Goal: Information Seeking & Learning: Find specific fact

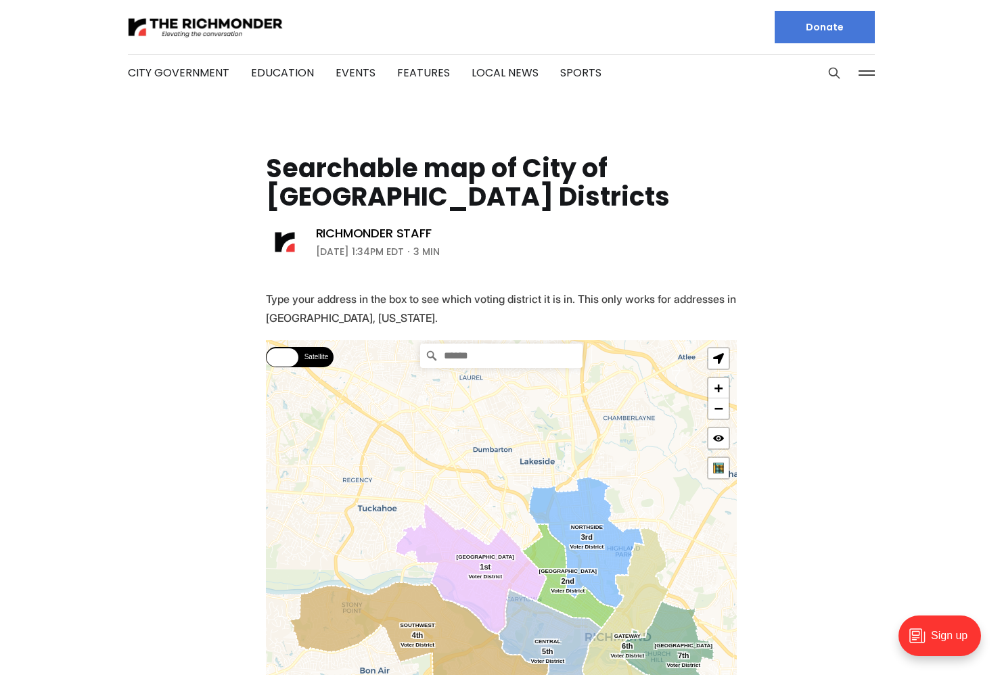
click at [519, 354] on input "Search" at bounding box center [501, 356] width 162 height 24
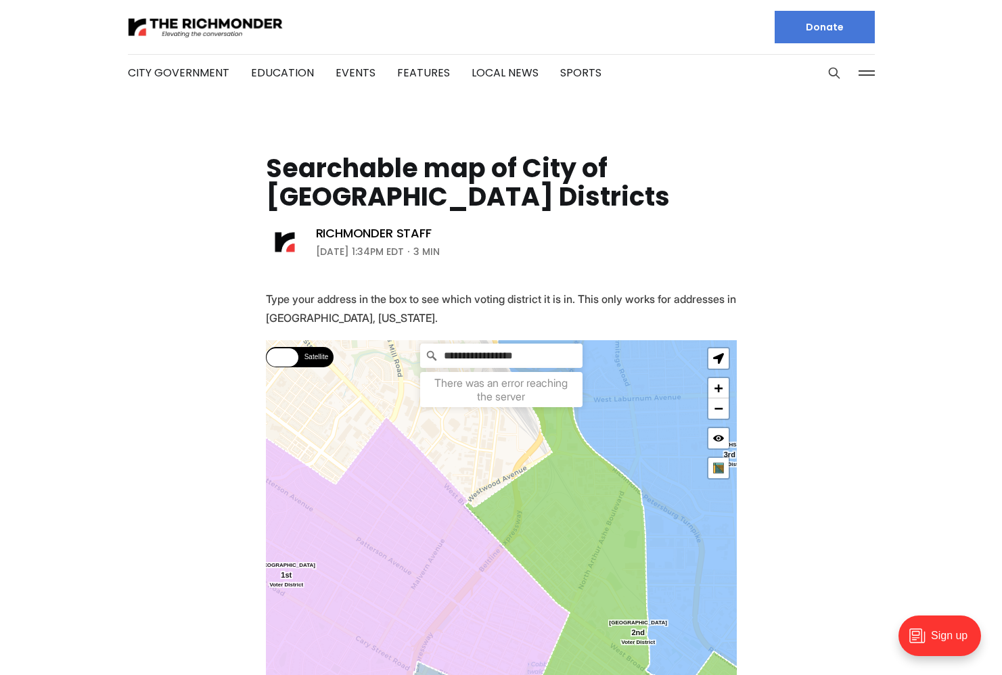
type input "**********"
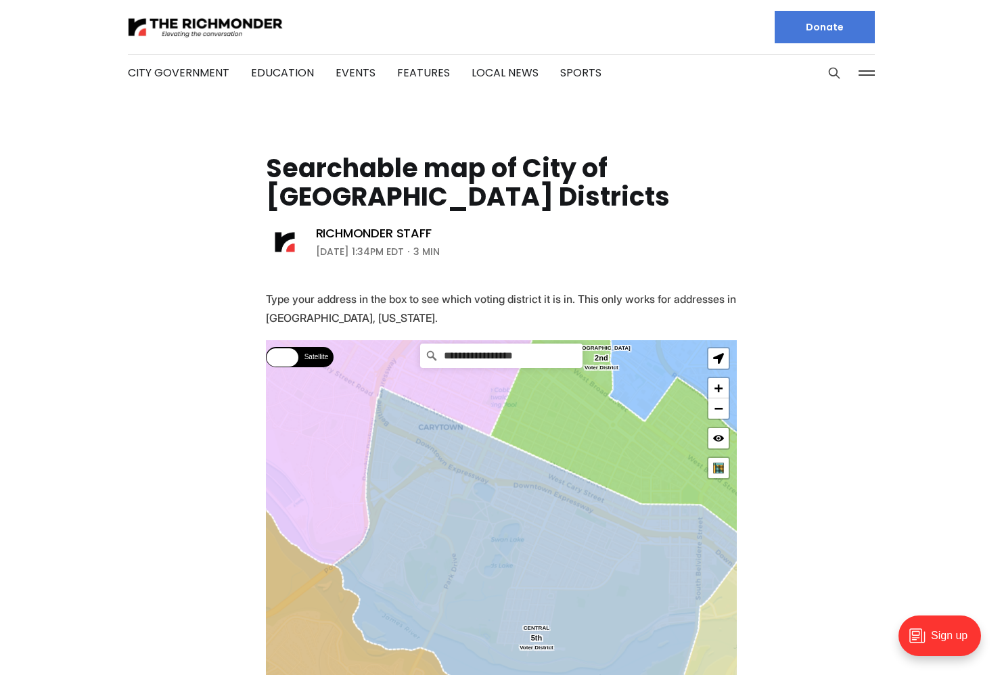
drag, startPoint x: 584, startPoint y: 607, endPoint x: 559, endPoint y: 418, distance: 191.1
click at [557, 598] on icon at bounding box center [541, 654] width 417 height 532
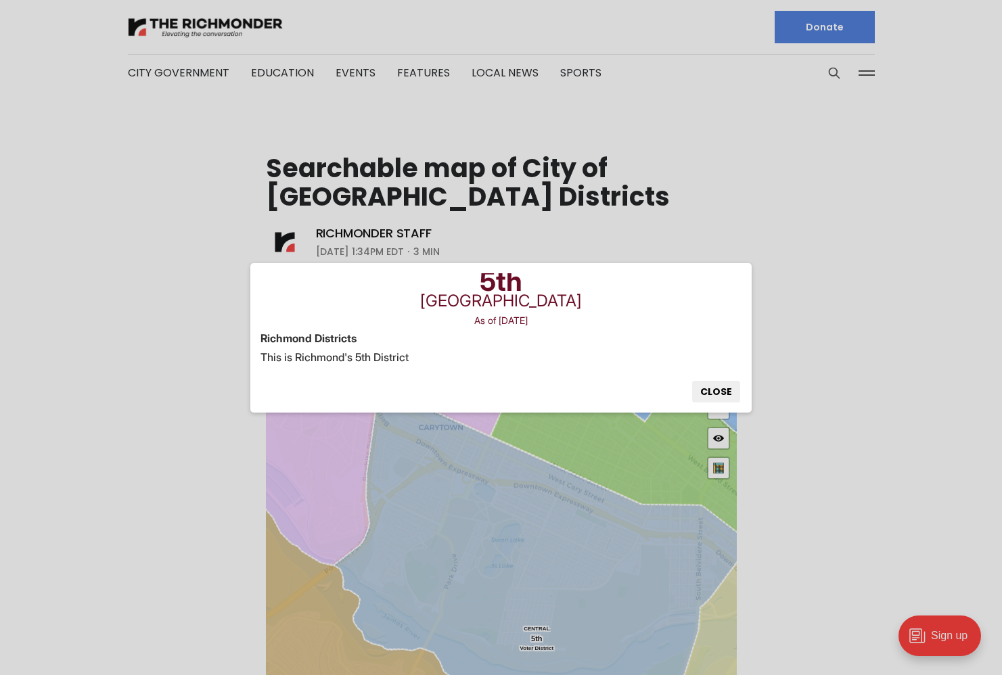
click at [716, 395] on button "Close" at bounding box center [716, 392] width 48 height 22
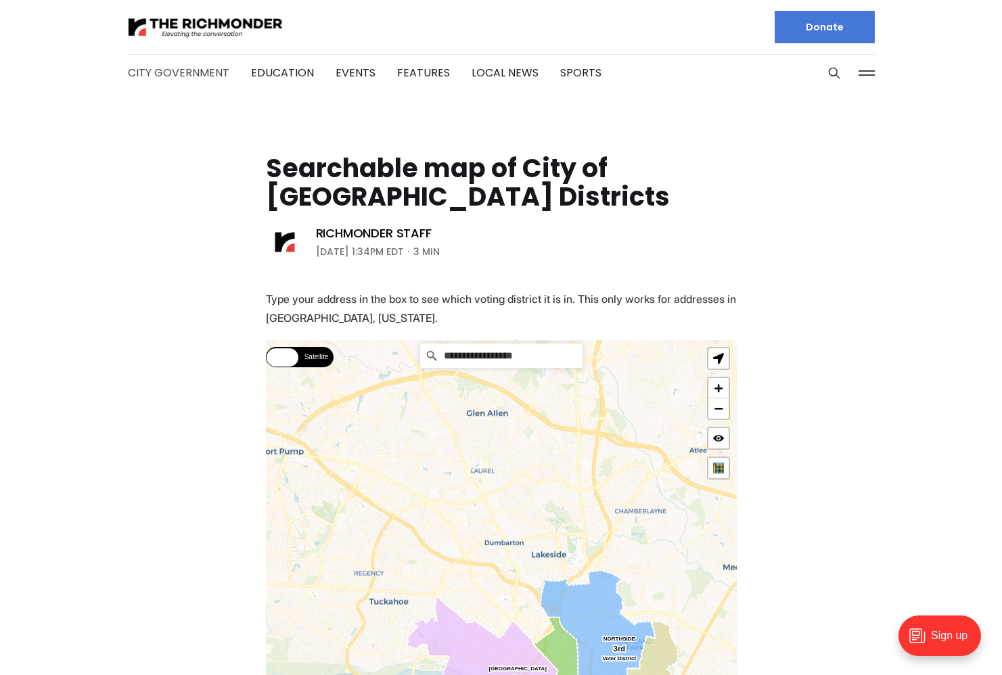
click at [195, 70] on link "City Government" at bounding box center [178, 73] width 101 height 16
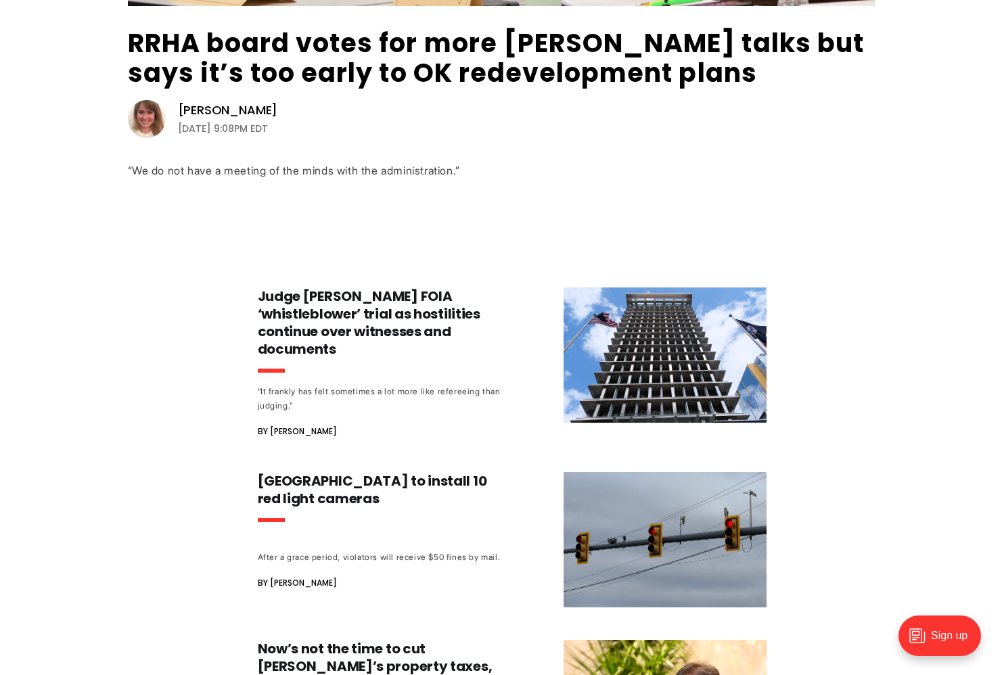
scroll to position [530, 0]
